Goal: Task Accomplishment & Management: Complete application form

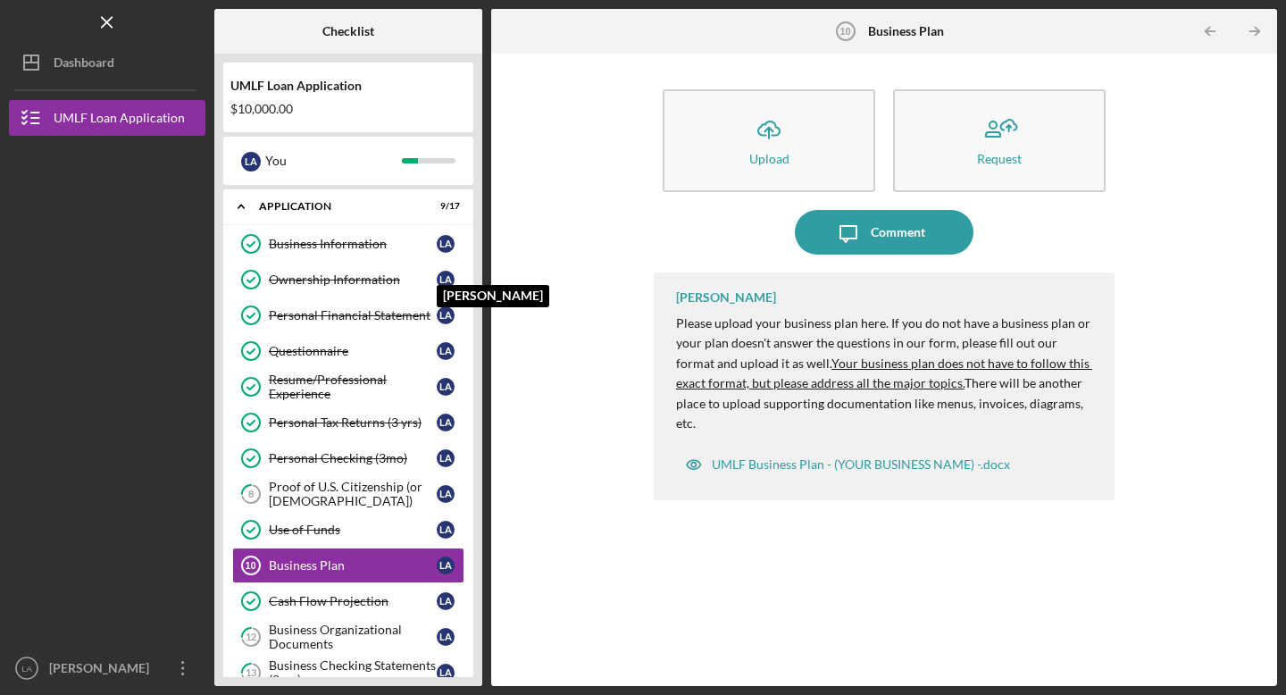
scroll to position [227, 0]
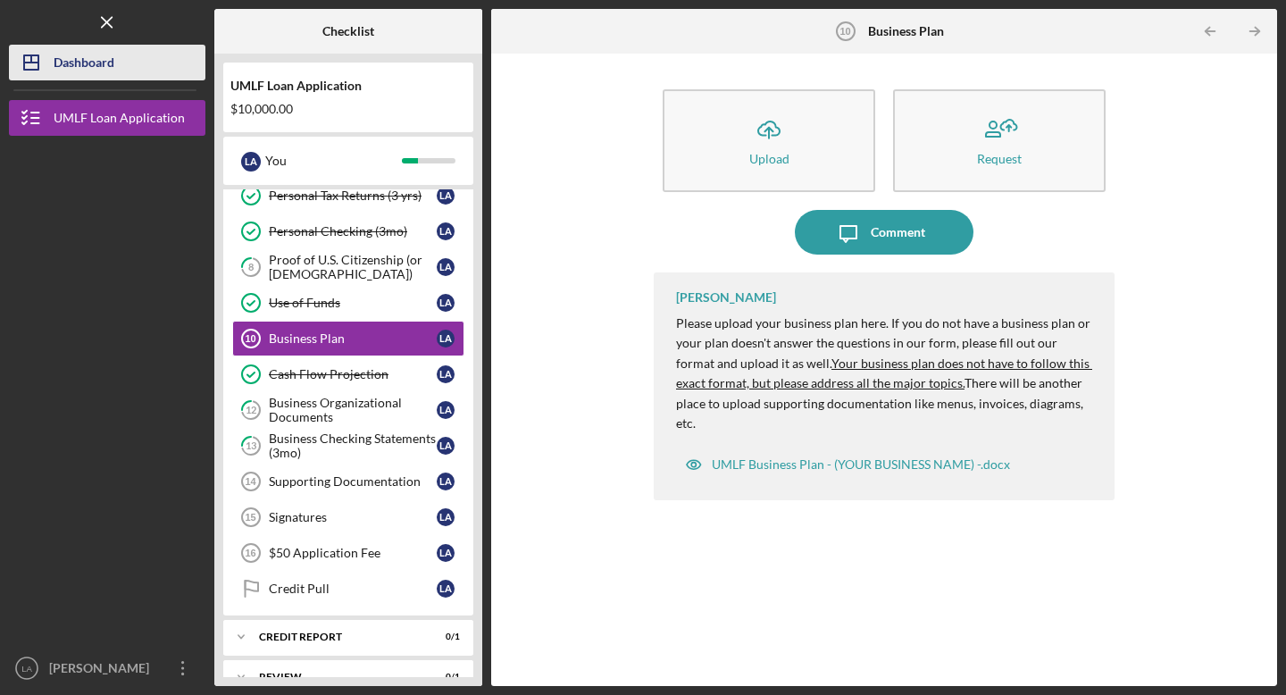
click at [94, 65] on div "Dashboard" at bounding box center [84, 65] width 61 height 40
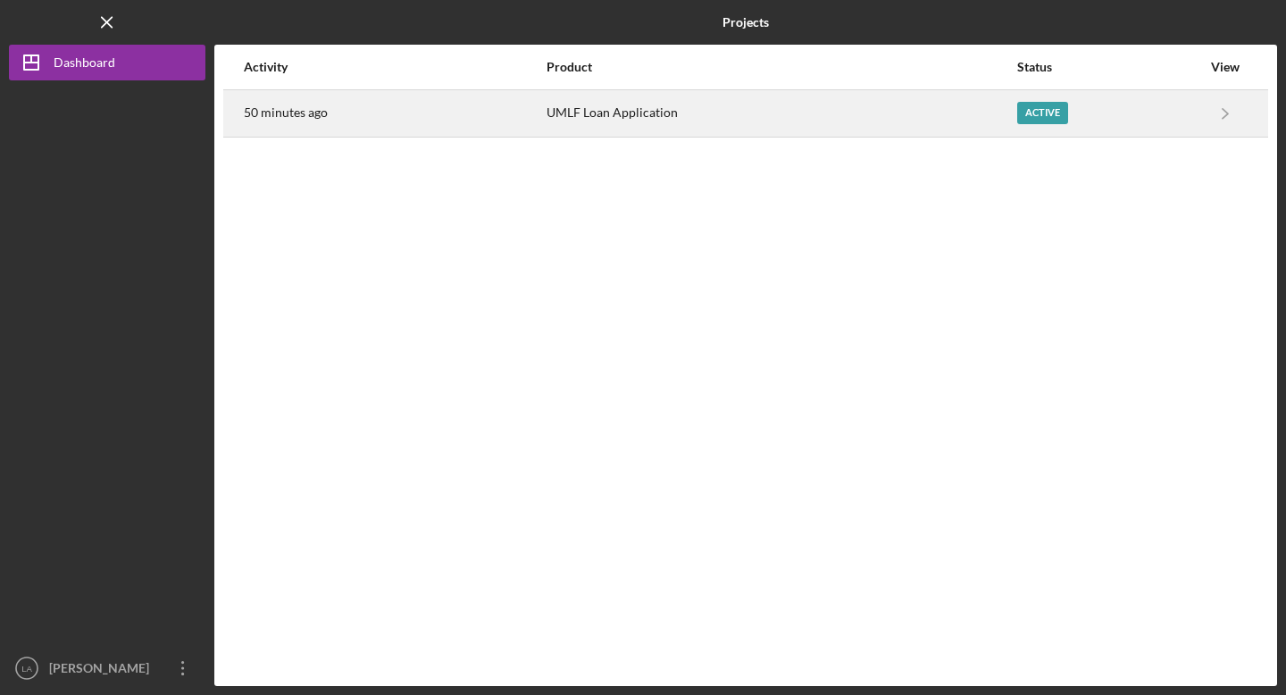
click at [601, 121] on div "UMLF Loan Application" at bounding box center [781, 113] width 468 height 45
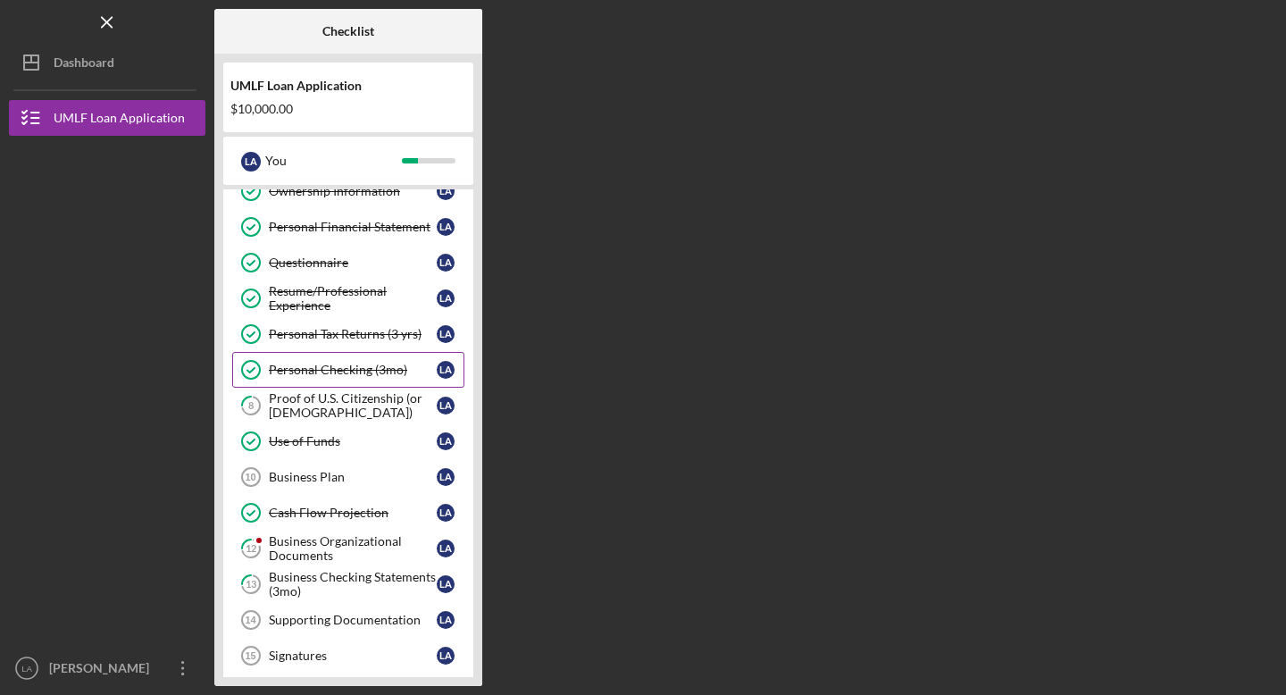
scroll to position [89, 0]
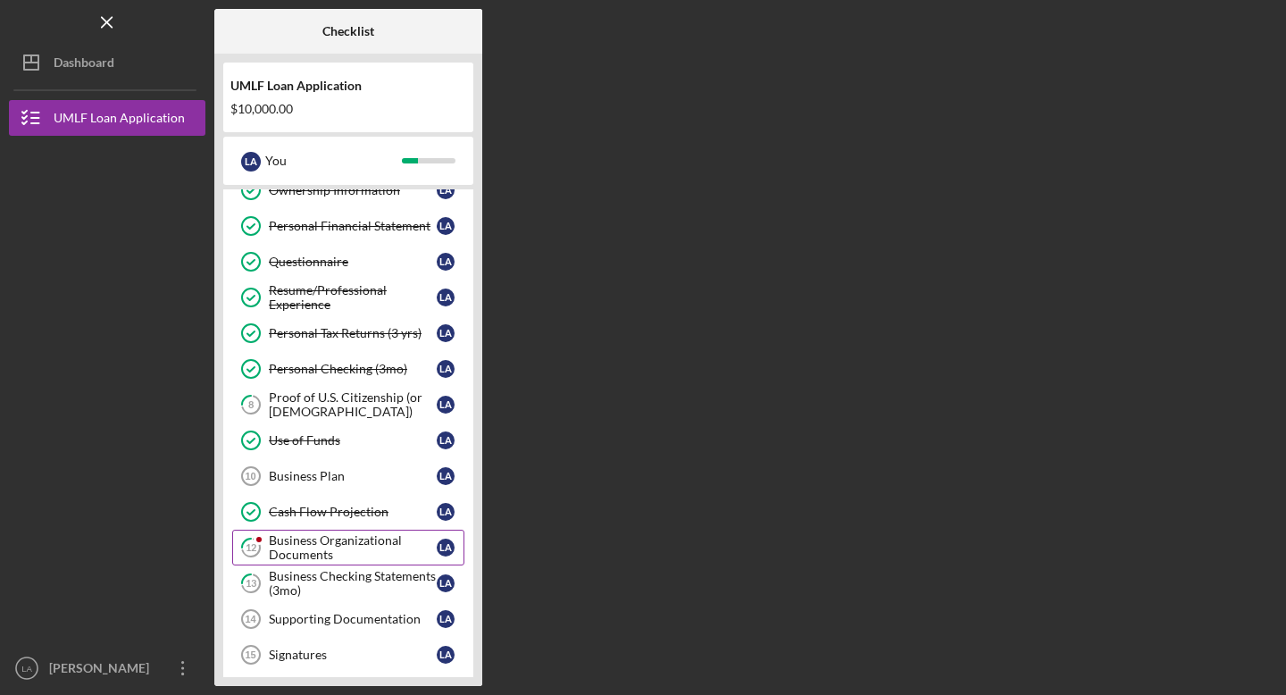
click at [315, 546] on div "Business Organizational Documents" at bounding box center [353, 547] width 168 height 29
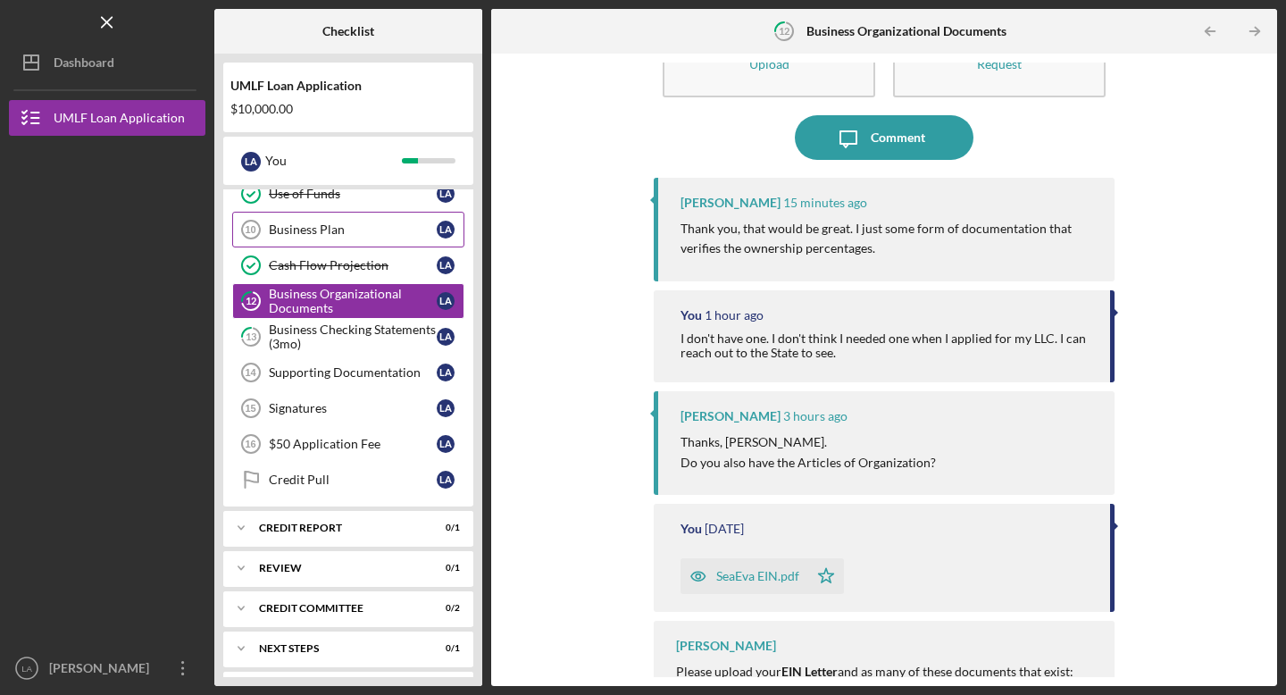
scroll to position [341, 0]
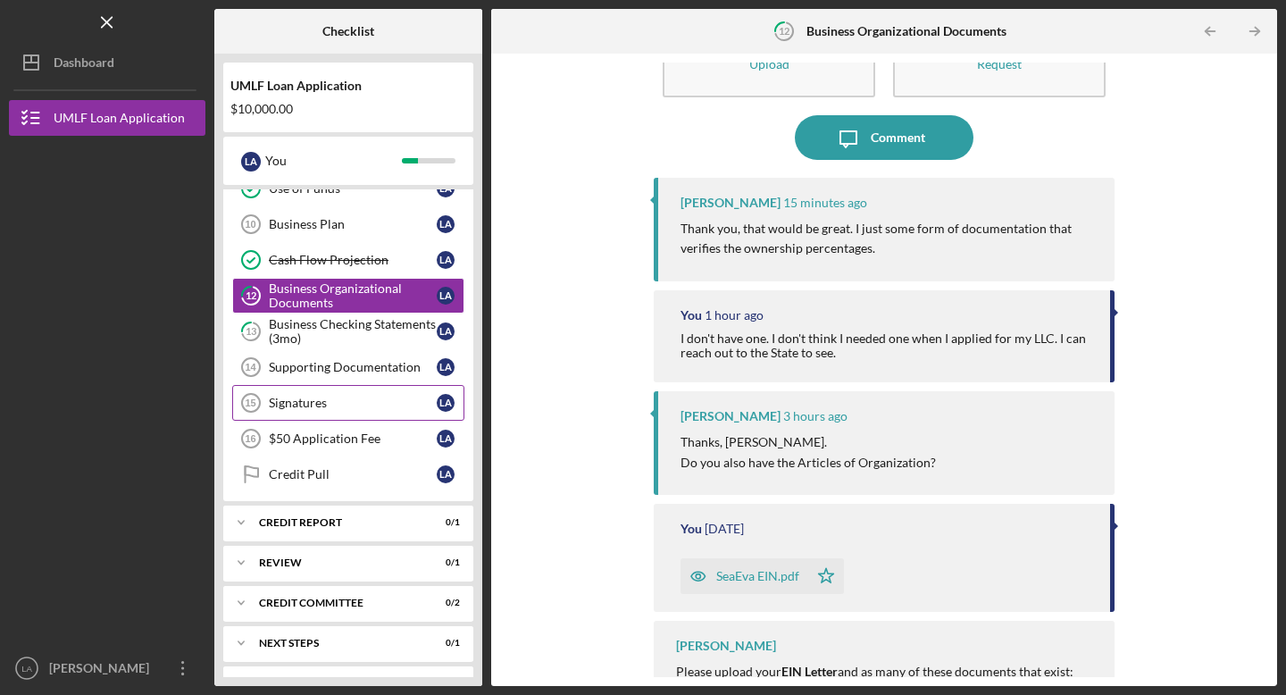
click at [310, 399] on div "Signatures" at bounding box center [353, 403] width 168 height 14
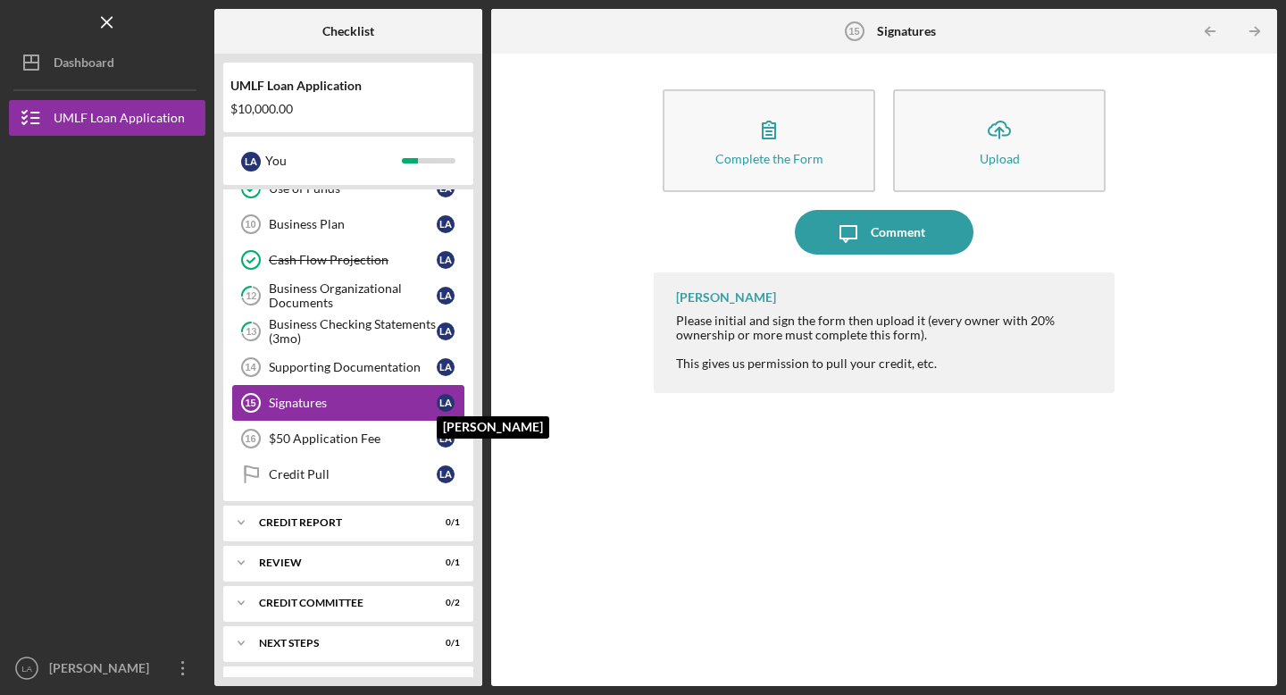
scroll to position [375, 0]
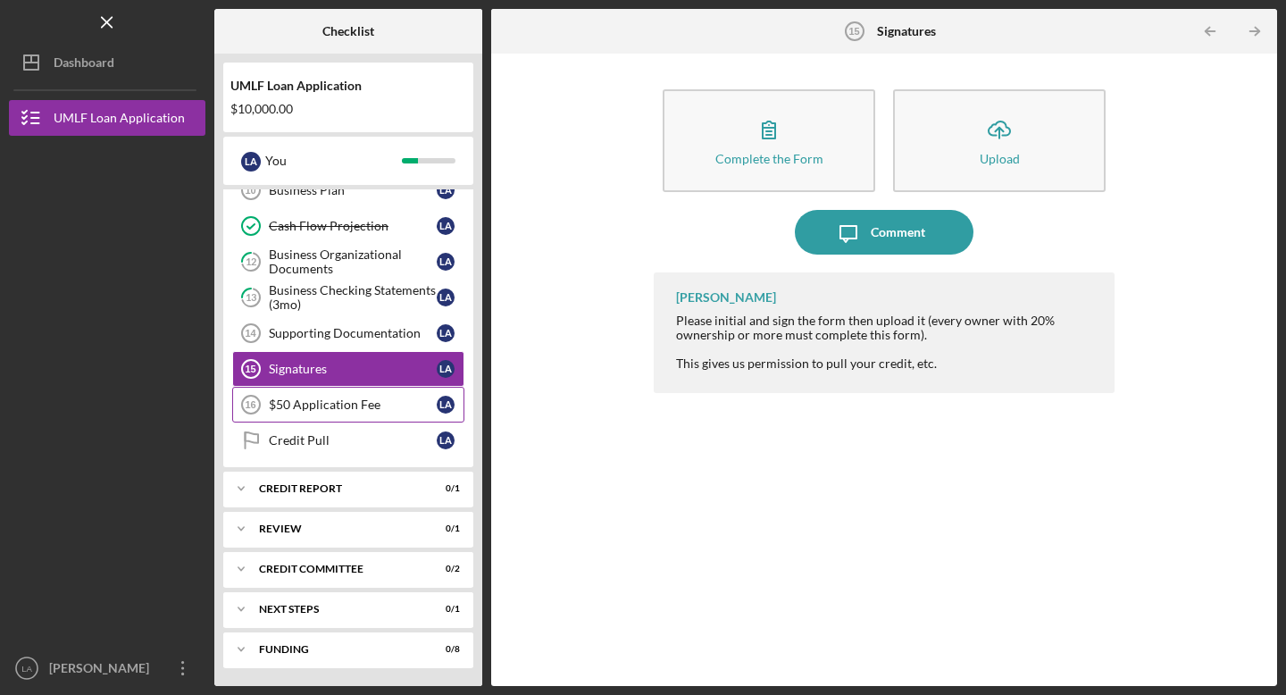
click at [320, 402] on div "$50 Application Fee" at bounding box center [353, 404] width 168 height 14
